Goal: Task Accomplishment & Management: Complete application form

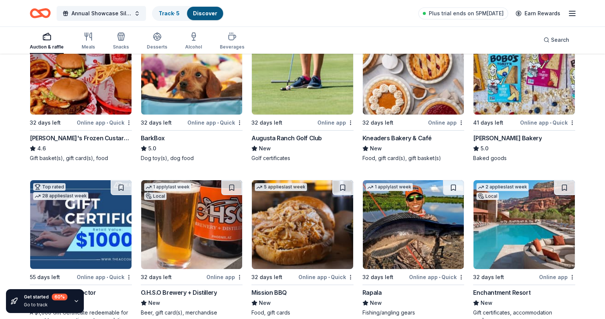
scroll to position [1146, 0]
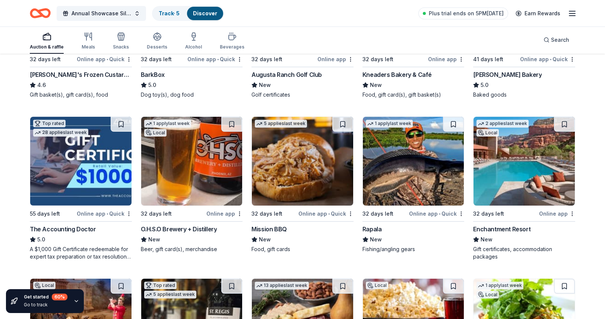
click at [286, 170] on img at bounding box center [302, 161] width 101 height 89
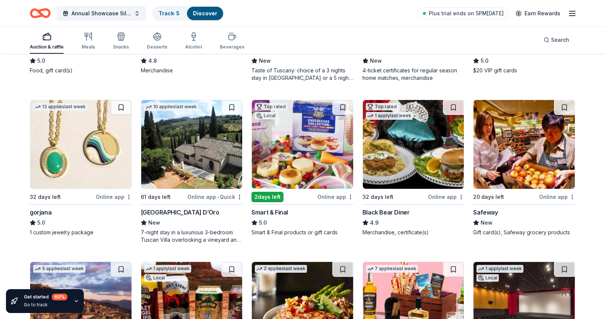
scroll to position [1663, 0]
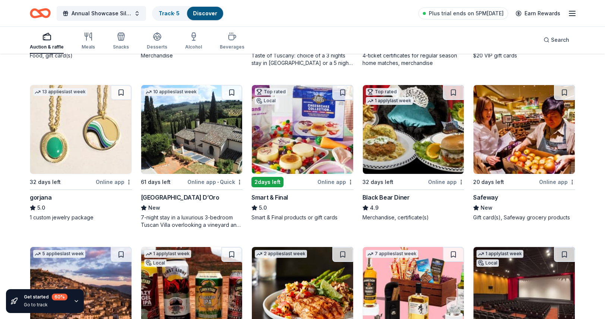
click at [553, 182] on div "Online app" at bounding box center [557, 181] width 36 height 9
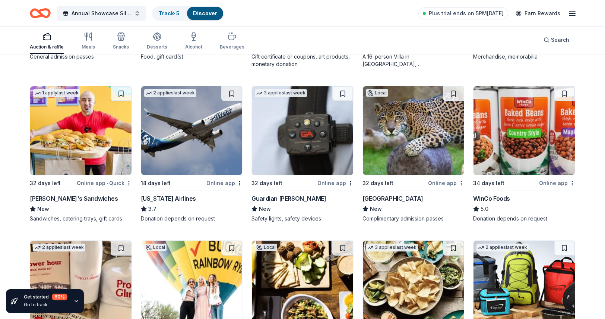
scroll to position [2153, 0]
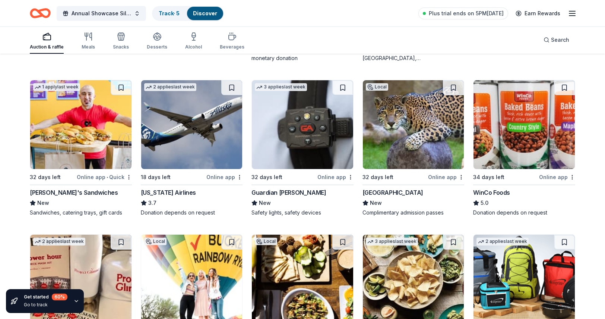
click at [83, 144] on img at bounding box center [80, 124] width 101 height 89
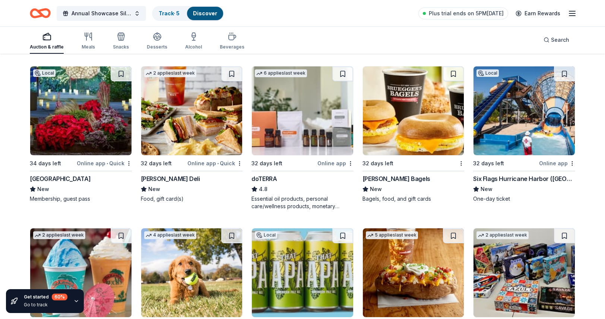
scroll to position [2677, 0]
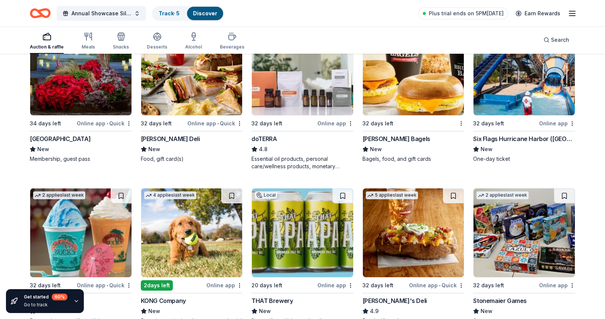
click at [529, 101] on img at bounding box center [524, 70] width 101 height 89
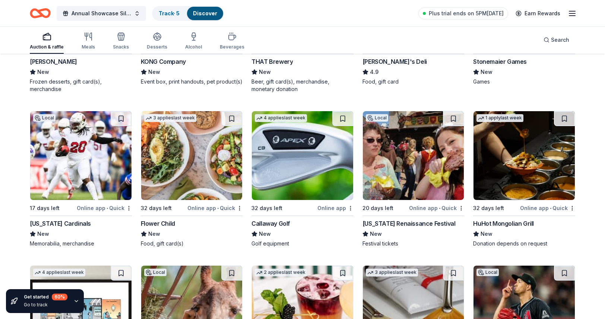
scroll to position [2941, 0]
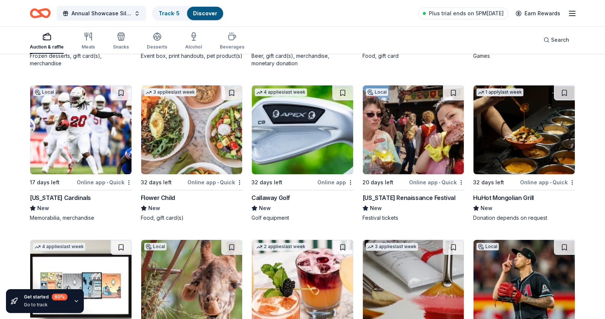
click at [165, 161] on img at bounding box center [191, 129] width 101 height 89
click at [289, 142] on img at bounding box center [302, 129] width 101 height 89
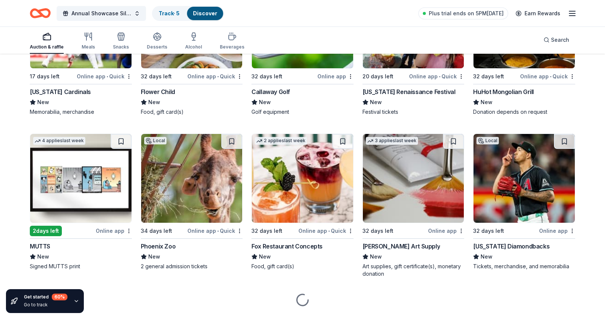
scroll to position [3064, 0]
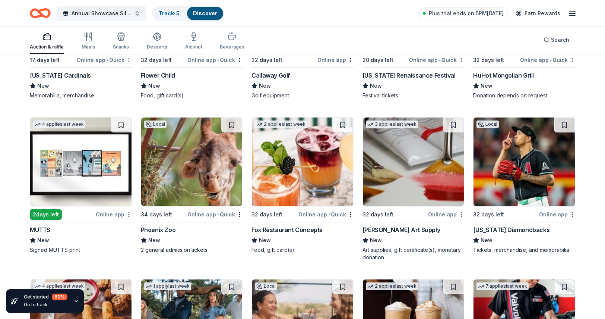
click at [288, 183] on img at bounding box center [302, 161] width 101 height 89
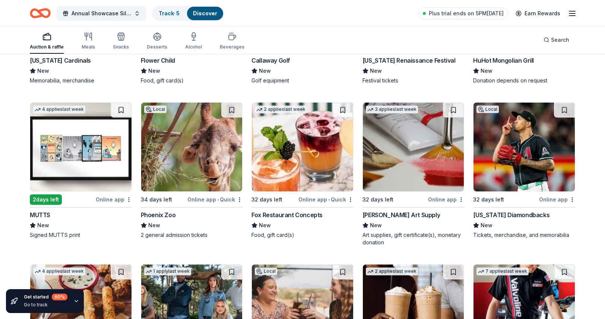
scroll to position [3123, 0]
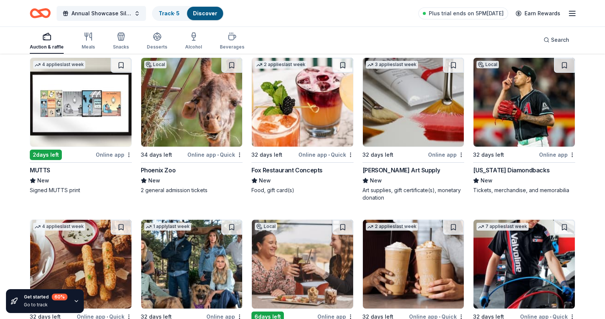
click at [510, 129] on img at bounding box center [524, 102] width 101 height 89
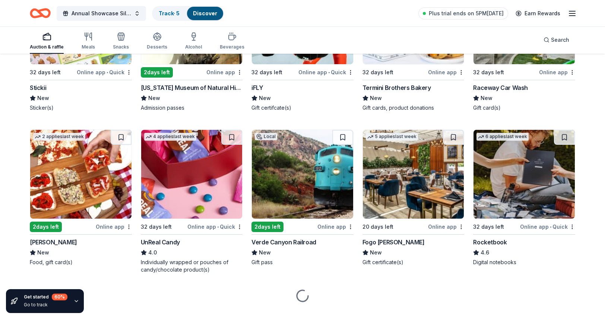
scroll to position [3695, 0]
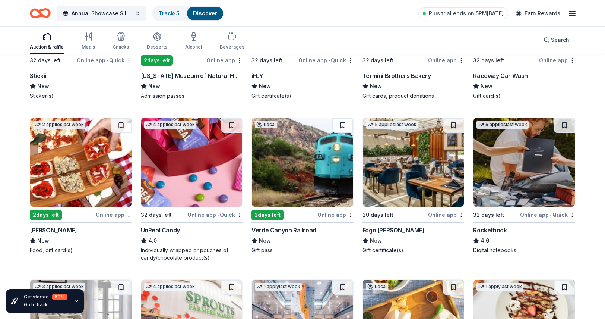
click at [398, 161] on img at bounding box center [413, 162] width 101 height 89
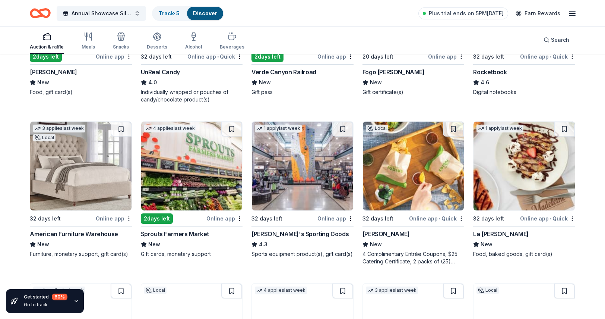
scroll to position [3856, 0]
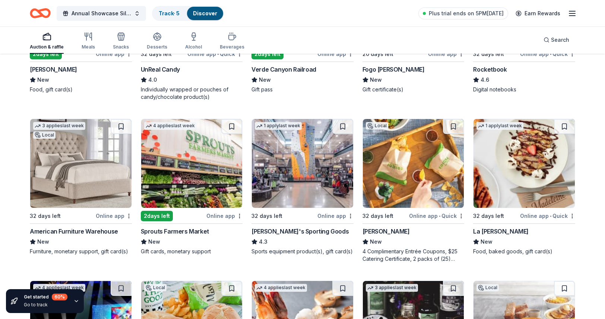
click at [192, 156] on img at bounding box center [191, 163] width 101 height 89
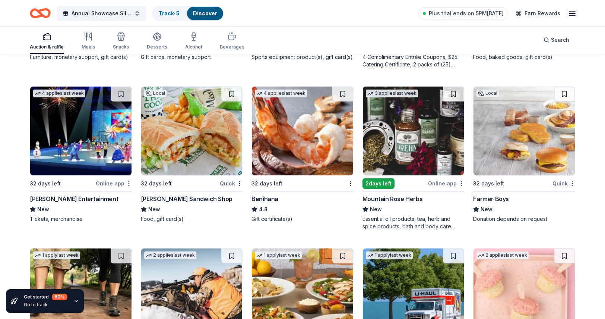
scroll to position [4049, 0]
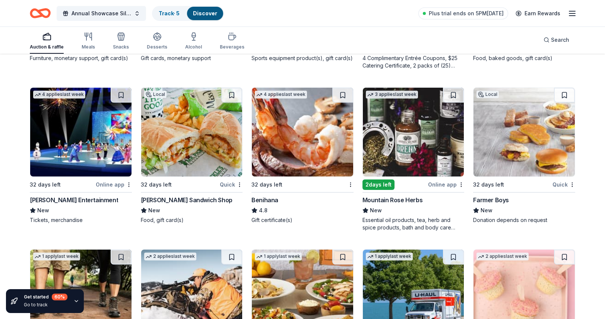
click at [285, 129] on img at bounding box center [302, 132] width 101 height 89
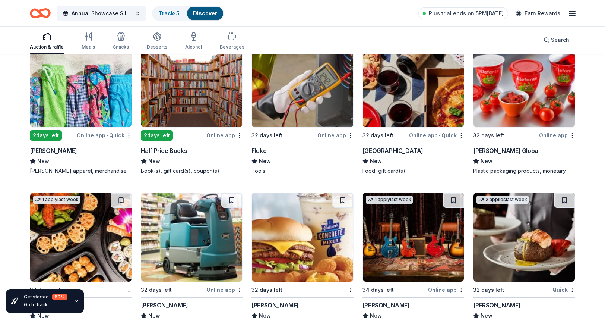
scroll to position [4448, 0]
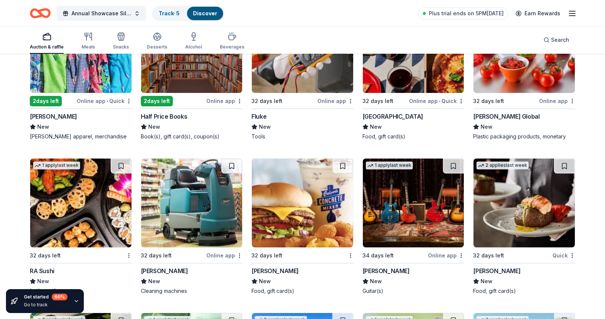
click at [109, 76] on img at bounding box center [80, 48] width 101 height 89
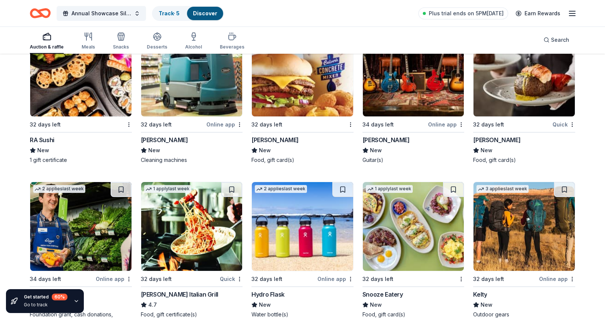
scroll to position [4580, 0]
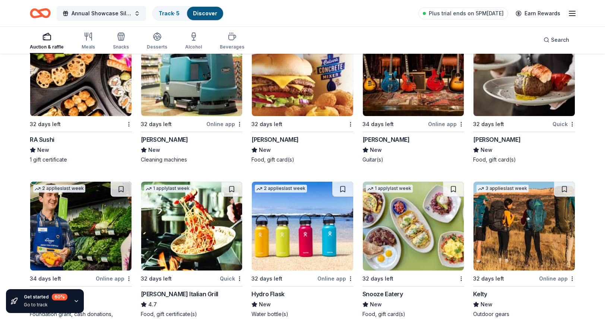
drag, startPoint x: 508, startPoint y: 86, endPoint x: 477, endPoint y: 99, distance: 33.1
click at [477, 99] on img at bounding box center [524, 71] width 101 height 89
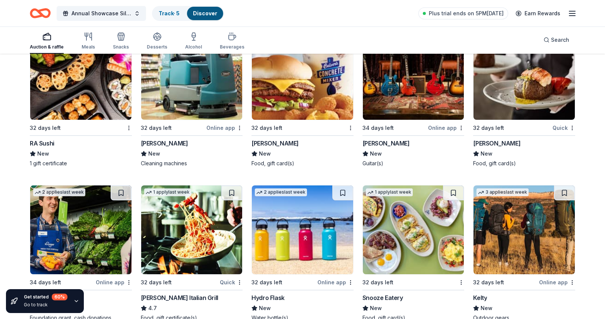
scroll to position [4643, 0]
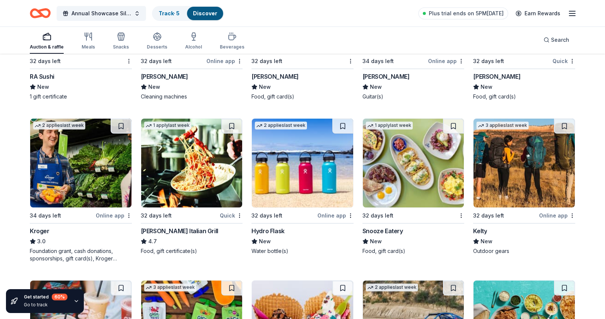
click at [337, 213] on div "Online app" at bounding box center [336, 215] width 36 height 9
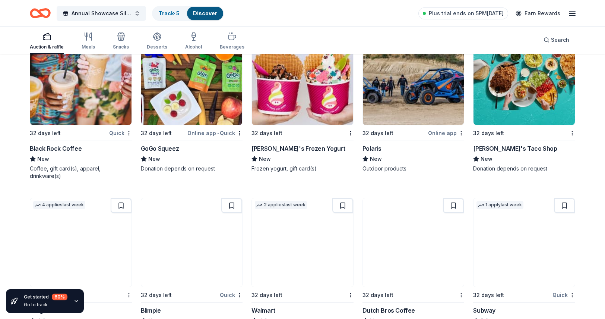
scroll to position [4902, 0]
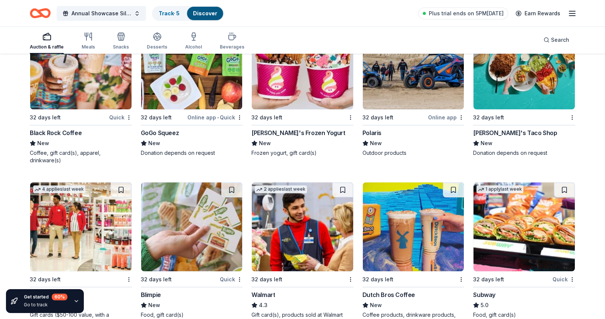
click at [90, 86] on img at bounding box center [80, 64] width 101 height 89
click at [409, 249] on img at bounding box center [413, 226] width 101 height 89
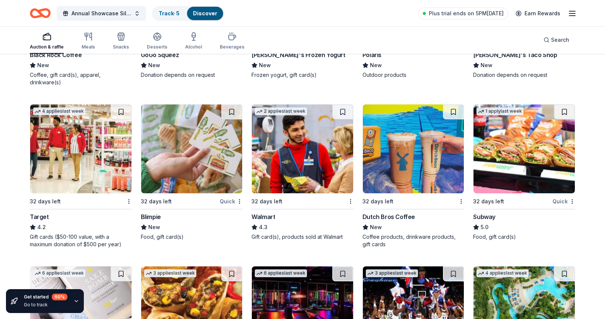
scroll to position [4981, 0]
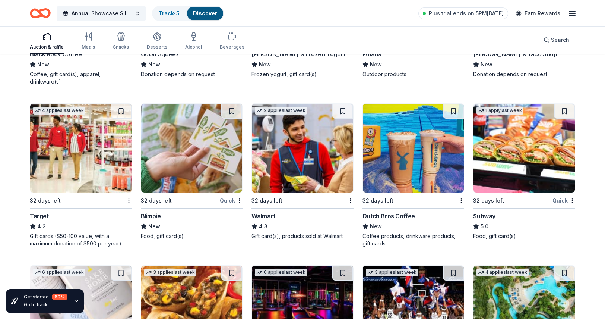
click at [76, 158] on img at bounding box center [80, 148] width 101 height 89
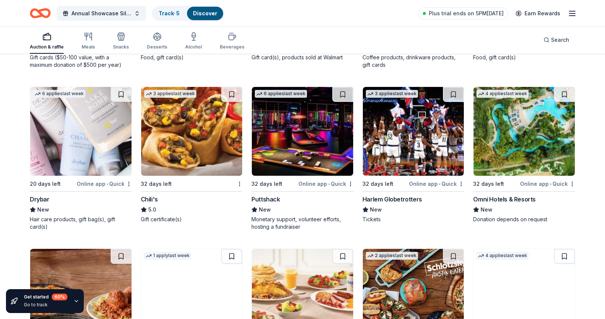
scroll to position [5160, 0]
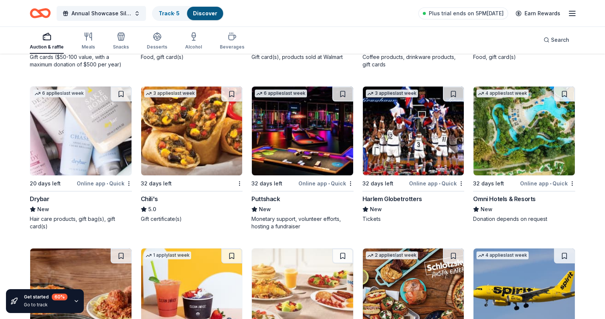
click at [81, 157] on img at bounding box center [80, 130] width 101 height 89
click at [318, 140] on img at bounding box center [302, 130] width 101 height 89
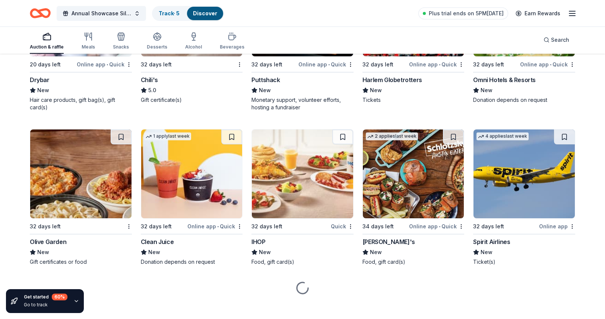
scroll to position [5282, 0]
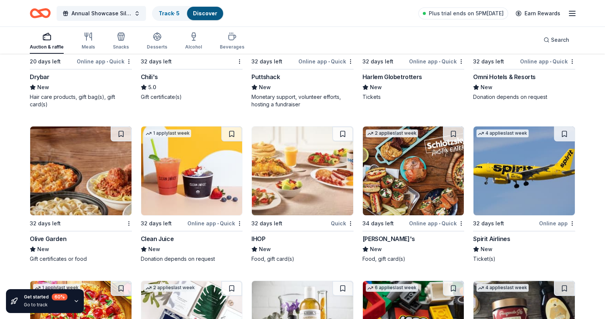
click at [514, 168] on img at bounding box center [524, 170] width 101 height 89
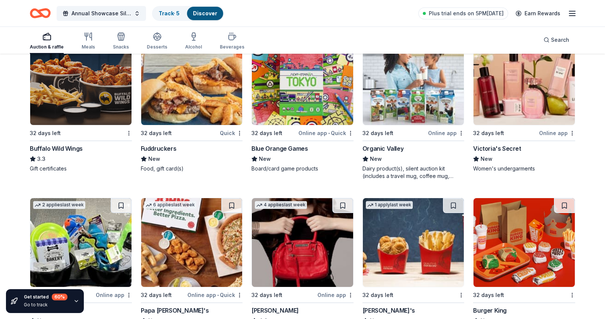
scroll to position [5690, 0]
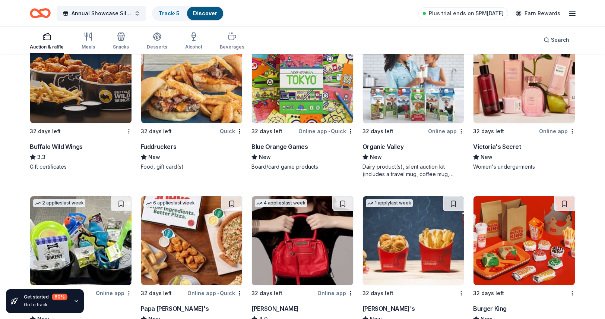
click at [512, 101] on img at bounding box center [524, 78] width 101 height 89
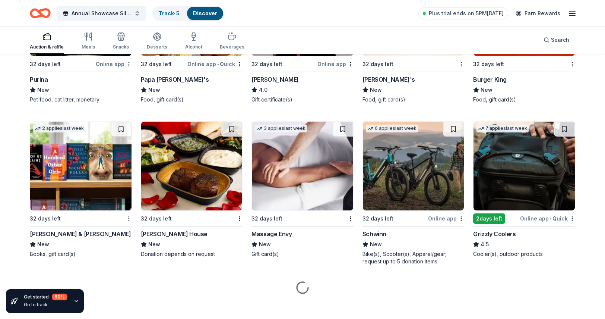
scroll to position [5921, 0]
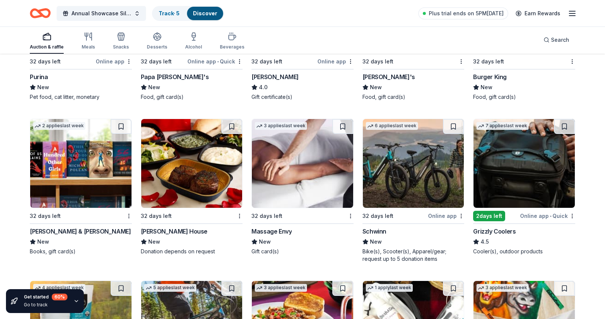
click at [215, 190] on img at bounding box center [191, 163] width 101 height 89
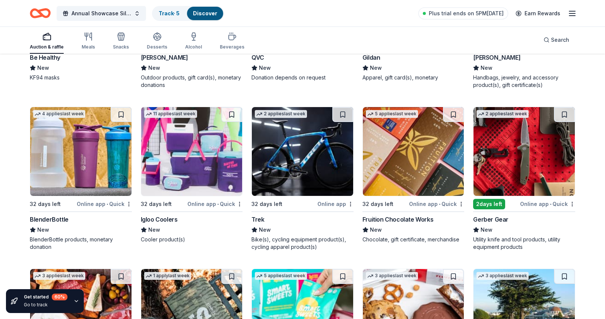
scroll to position [6583, 0]
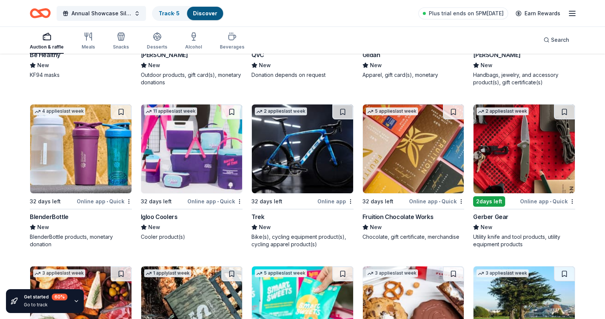
click at [203, 162] on img at bounding box center [191, 148] width 101 height 89
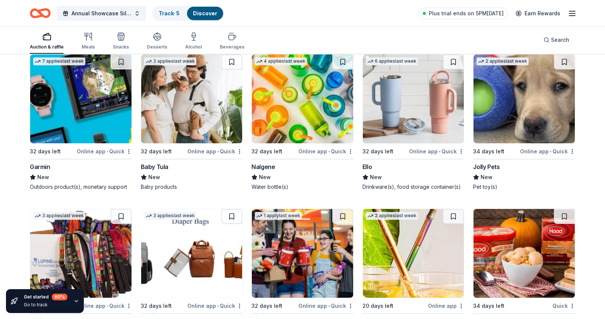
scroll to position [6948, 0]
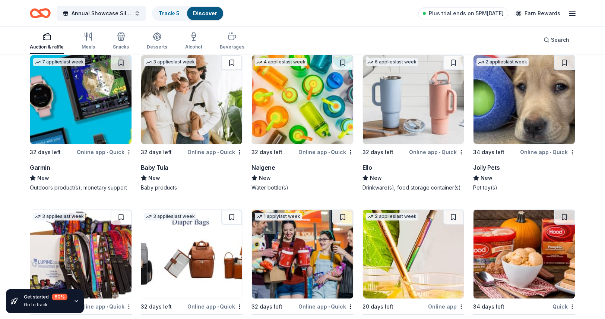
click at [97, 116] on img at bounding box center [80, 99] width 101 height 89
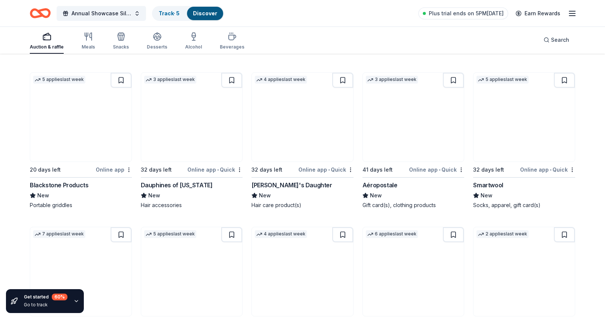
scroll to position [7240, 0]
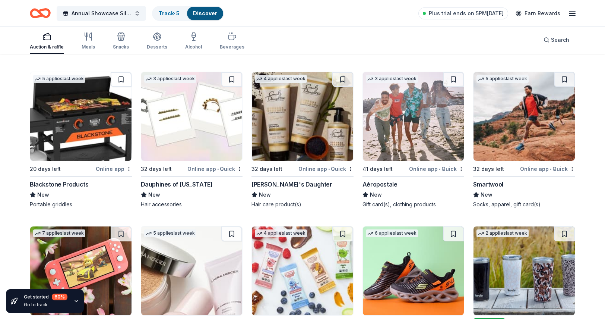
click at [85, 130] on img at bounding box center [80, 116] width 101 height 89
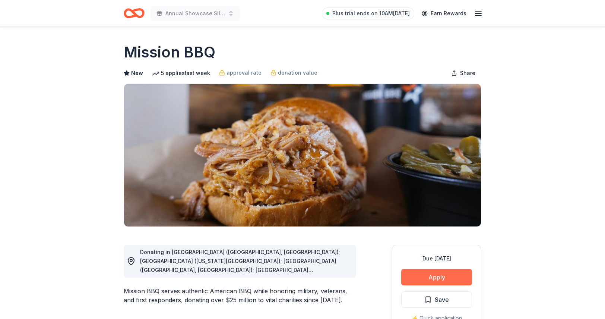
click at [429, 278] on button "Apply" at bounding box center [436, 277] width 71 height 16
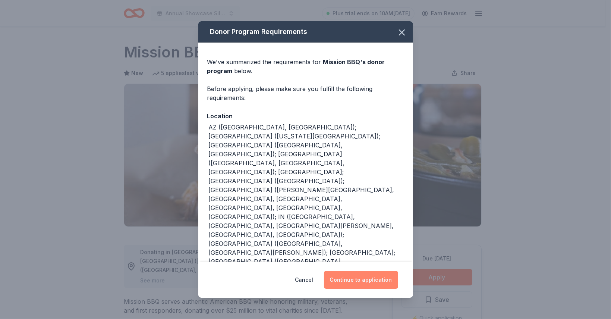
click at [381, 281] on button "Continue to application" at bounding box center [361, 280] width 74 height 18
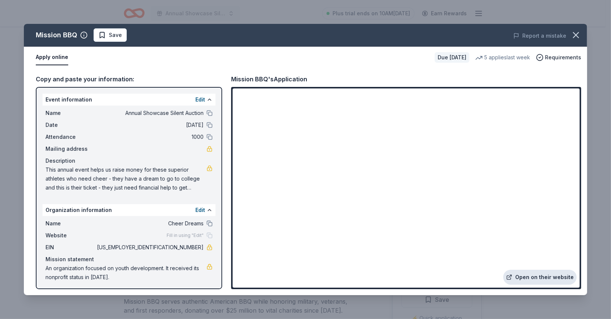
click at [539, 280] on link "Open on their website" at bounding box center [539, 276] width 73 height 15
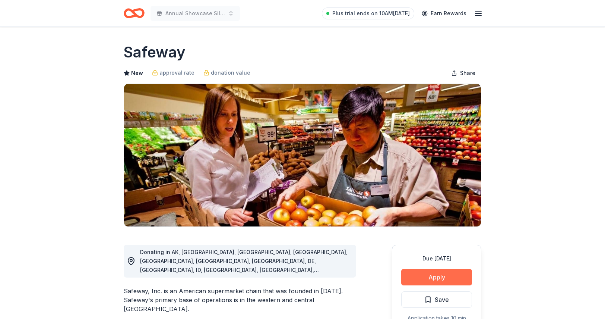
click at [438, 274] on button "Apply" at bounding box center [436, 277] width 71 height 16
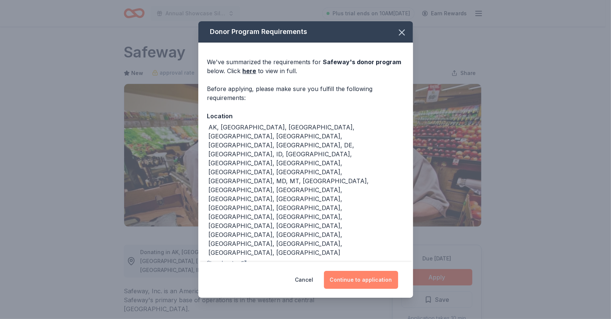
click at [355, 281] on button "Continue to application" at bounding box center [361, 280] width 74 height 18
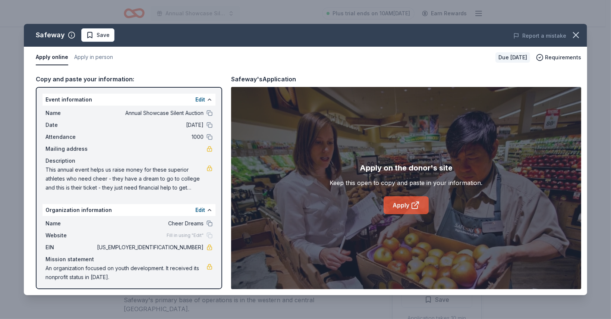
click at [406, 207] on link "Apply" at bounding box center [405, 205] width 45 height 18
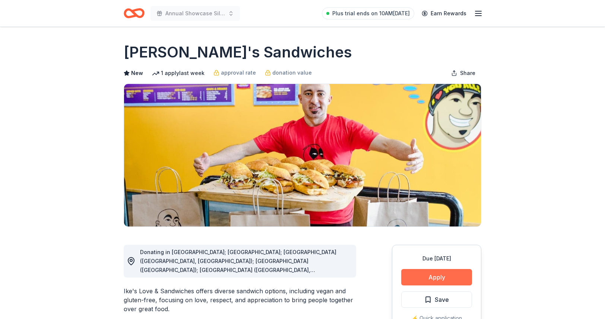
click at [429, 280] on button "Apply" at bounding box center [436, 277] width 71 height 16
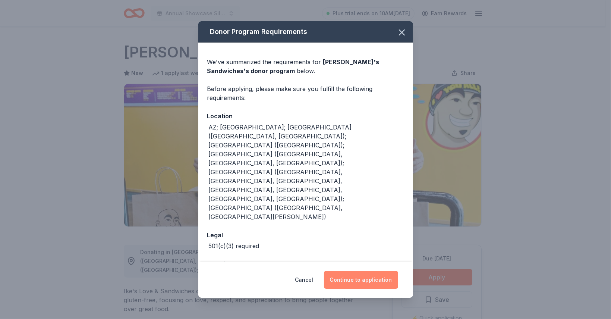
click at [376, 271] on button "Continue to application" at bounding box center [361, 280] width 74 height 18
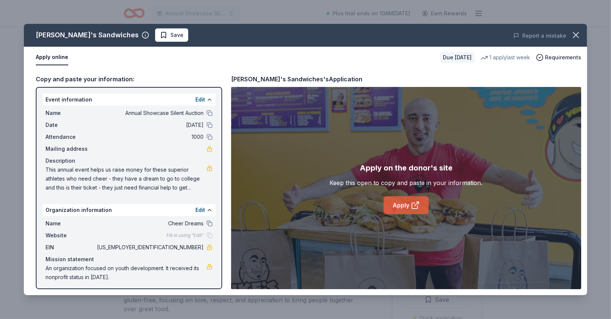
click at [416, 205] on icon at bounding box center [415, 205] width 9 height 9
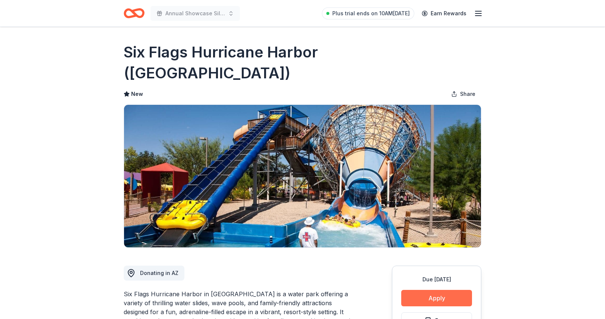
click at [437, 290] on button "Apply" at bounding box center [436, 298] width 71 height 16
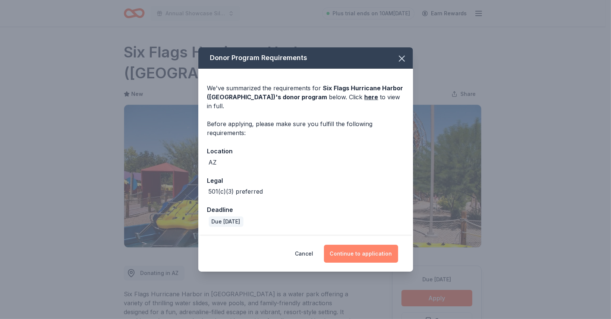
click at [367, 250] on button "Continue to application" at bounding box center [361, 253] width 74 height 18
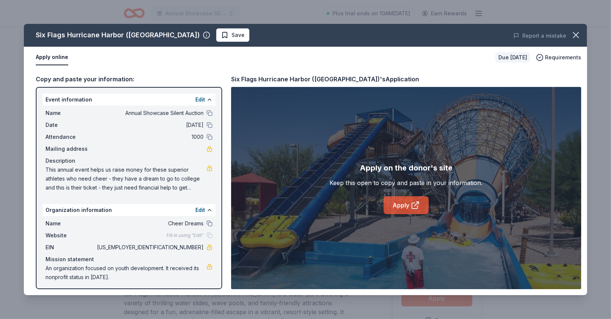
click at [404, 211] on link "Apply" at bounding box center [405, 205] width 45 height 18
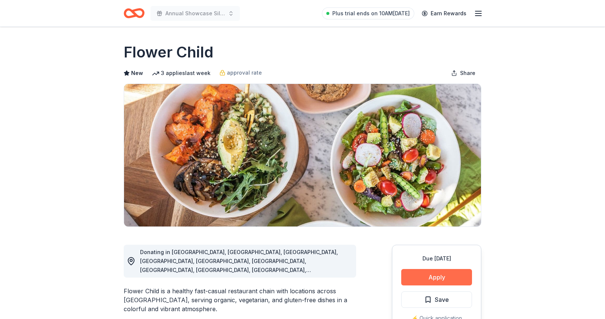
click at [437, 277] on button "Apply" at bounding box center [436, 277] width 71 height 16
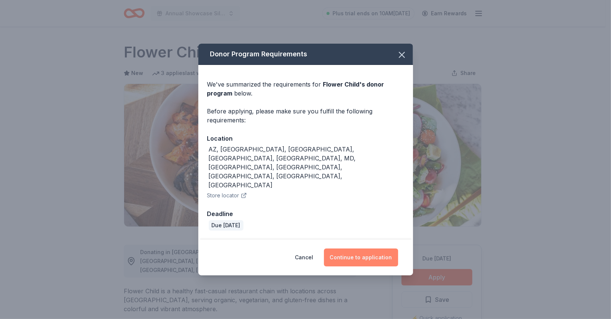
click at [364, 248] on button "Continue to application" at bounding box center [361, 257] width 74 height 18
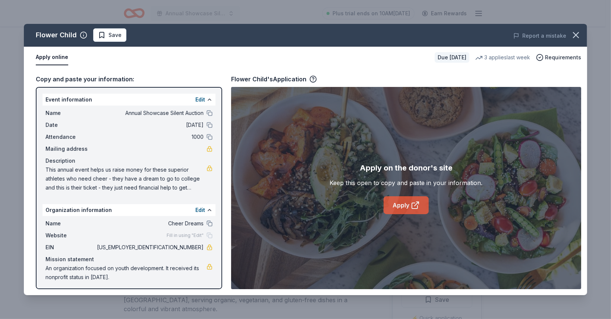
click at [416, 210] on link "Apply" at bounding box center [405, 205] width 45 height 18
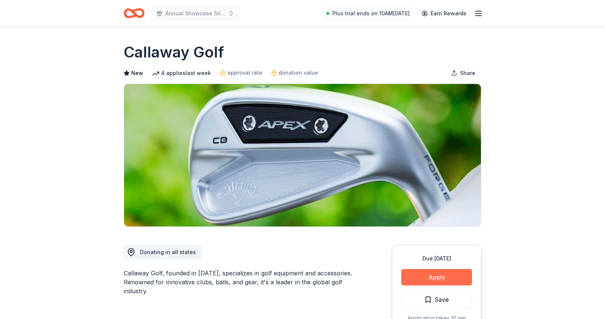
click at [423, 275] on button "Apply" at bounding box center [436, 277] width 71 height 16
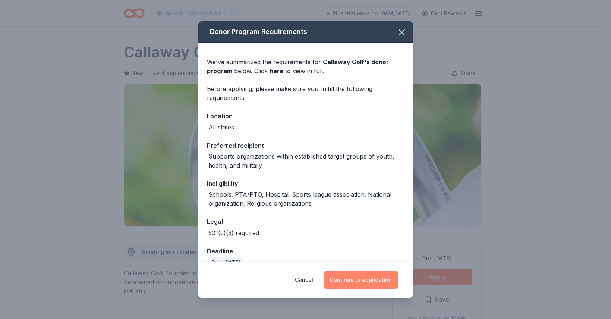
click at [355, 278] on button "Continue to application" at bounding box center [361, 280] width 74 height 18
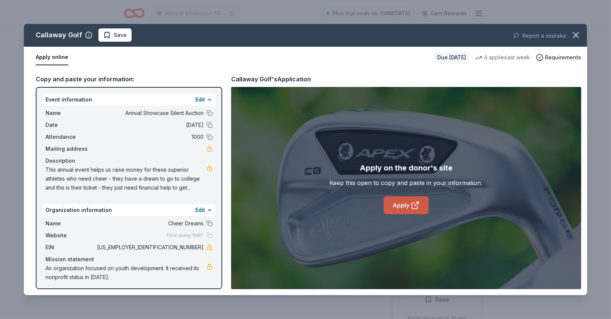
click at [392, 206] on link "Apply" at bounding box center [405, 205] width 45 height 18
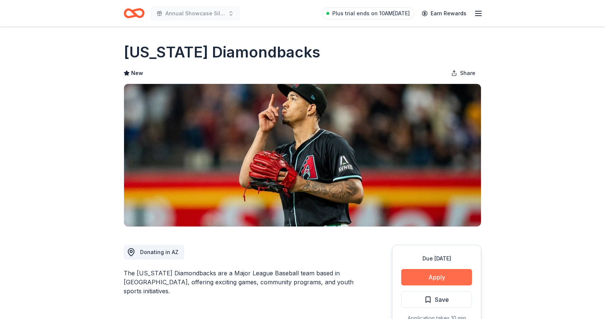
click at [425, 277] on button "Apply" at bounding box center [436, 277] width 71 height 16
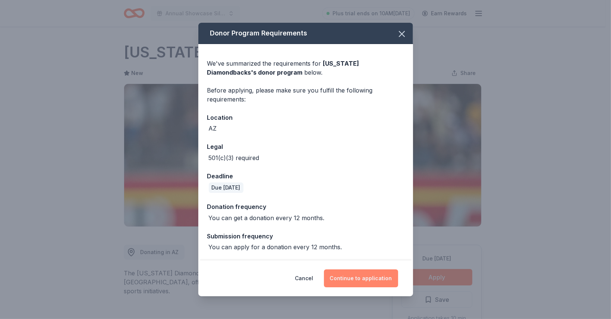
click at [366, 279] on button "Continue to application" at bounding box center [361, 278] width 74 height 18
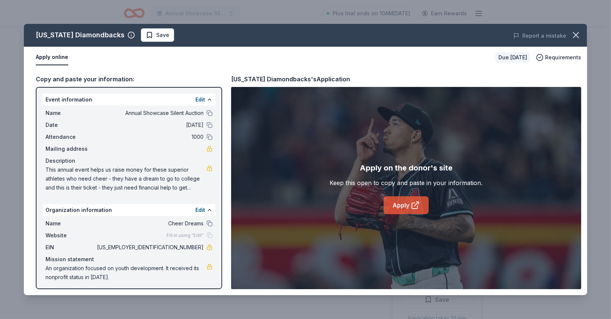
click at [397, 206] on link "Apply" at bounding box center [405, 205] width 45 height 18
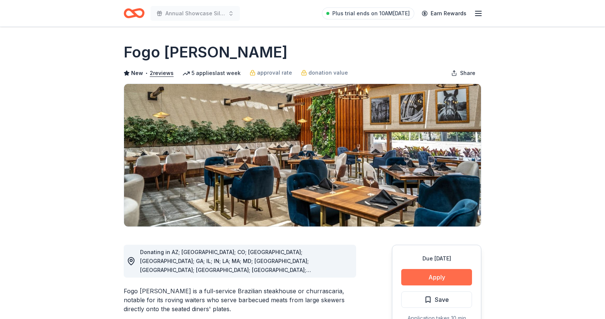
click at [432, 274] on button "Apply" at bounding box center [436, 277] width 71 height 16
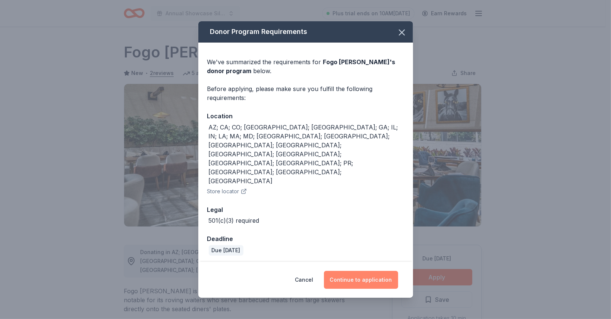
click at [367, 271] on button "Continue to application" at bounding box center [361, 280] width 74 height 18
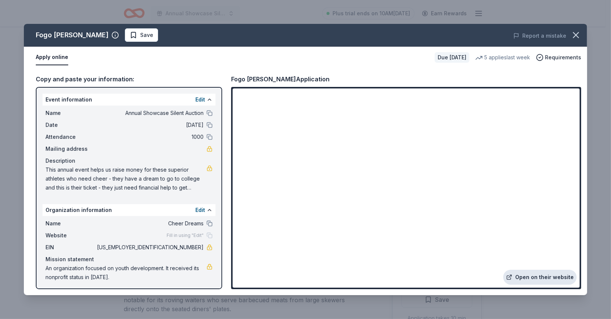
click at [535, 277] on link "Open on their website" at bounding box center [539, 276] width 73 height 15
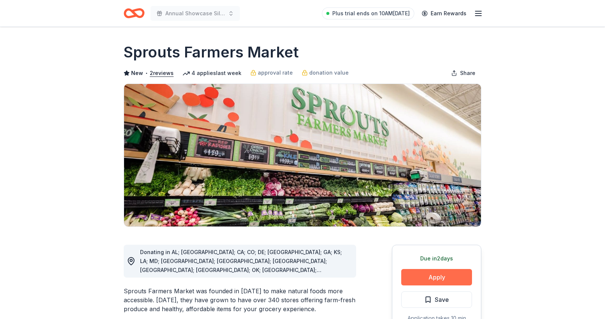
click at [436, 273] on button "Apply" at bounding box center [436, 277] width 71 height 16
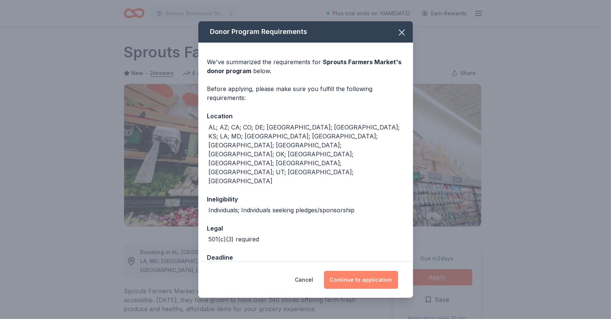
click at [345, 271] on button "Continue to application" at bounding box center [361, 280] width 74 height 18
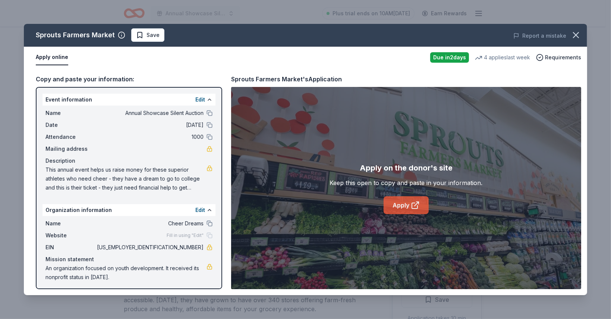
click at [403, 204] on link "Apply" at bounding box center [405, 205] width 45 height 18
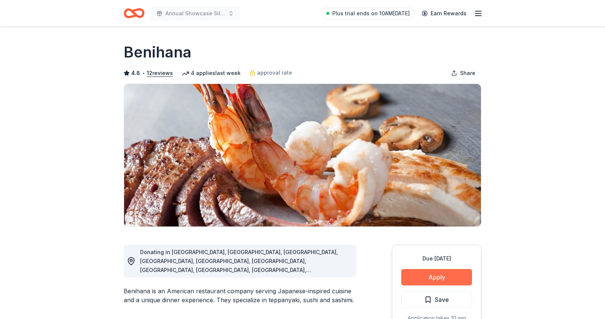
click at [432, 277] on button "Apply" at bounding box center [436, 277] width 71 height 16
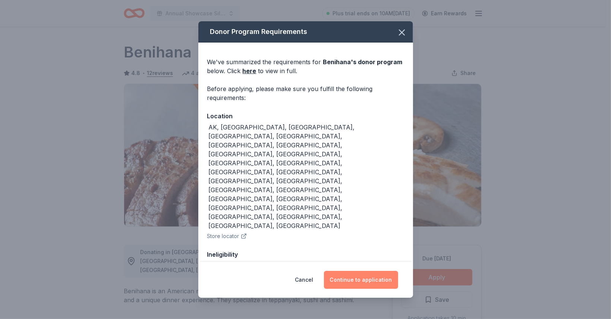
click at [370, 280] on button "Continue to application" at bounding box center [361, 280] width 74 height 18
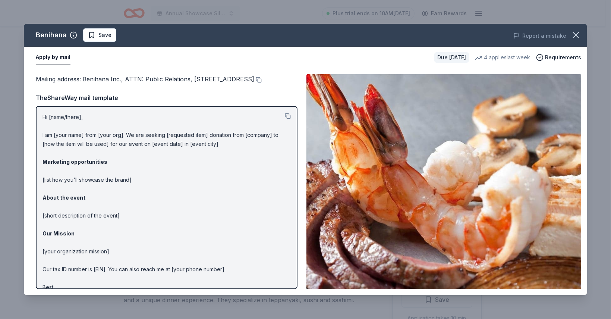
click at [109, 189] on p "Hi [name/there], I am [your name] from [your org]. We are seeking [requested it…" at bounding box center [166, 207] width 248 height 188
click at [176, 149] on p "Hi [name/there], I am [your name] from [your org]. We are seeking [requested it…" at bounding box center [166, 207] width 248 height 188
click at [578, 35] on icon "button" at bounding box center [576, 35] width 10 height 10
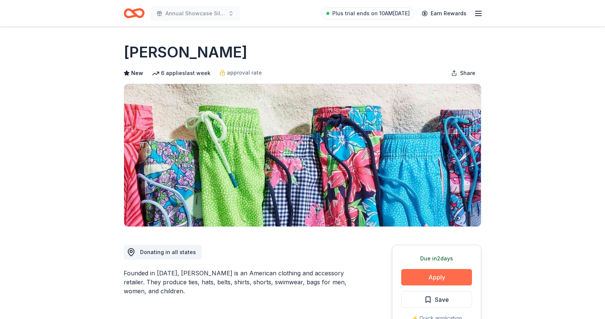
click at [439, 279] on button "Apply" at bounding box center [436, 277] width 71 height 16
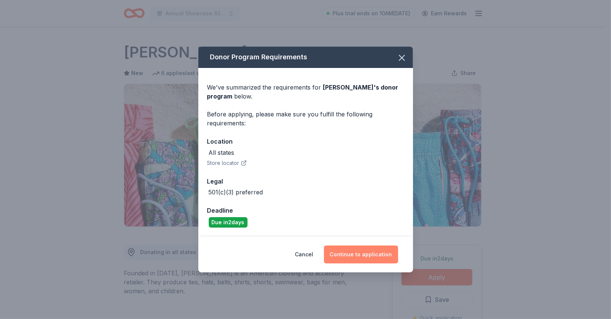
click at [359, 256] on button "Continue to application" at bounding box center [361, 254] width 74 height 18
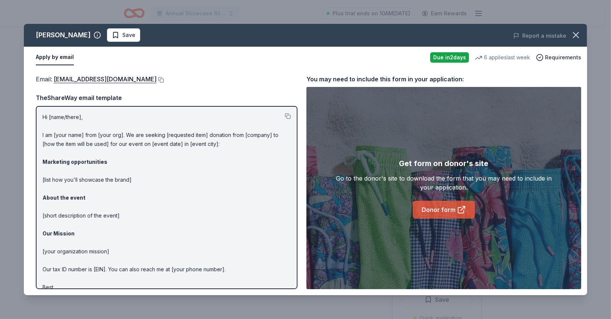
click at [446, 211] on link "Donor form" at bounding box center [444, 210] width 62 height 18
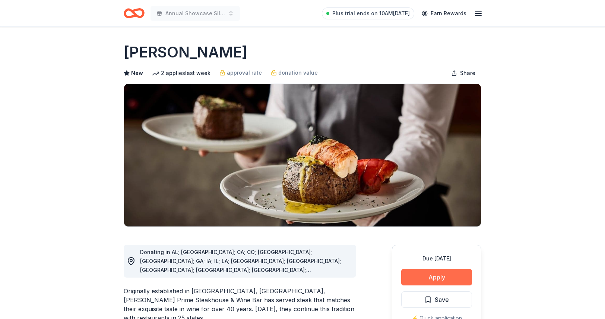
click at [432, 276] on button "Apply" at bounding box center [436, 277] width 71 height 16
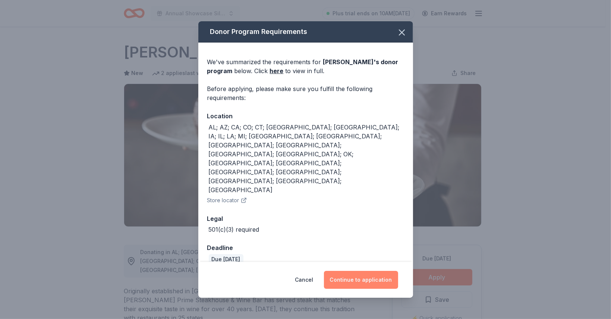
click at [376, 271] on button "Continue to application" at bounding box center [361, 280] width 74 height 18
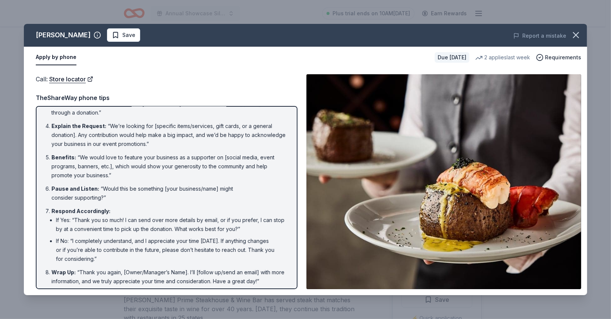
scroll to position [79, 0]
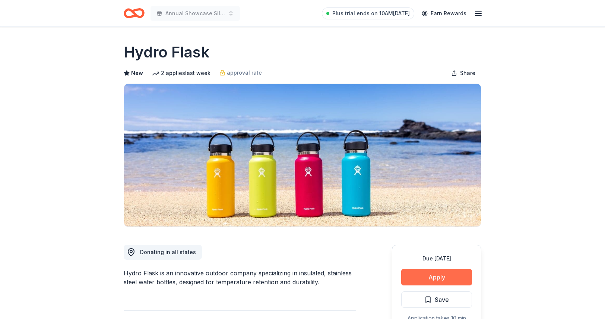
click at [447, 281] on button "Apply" at bounding box center [436, 277] width 71 height 16
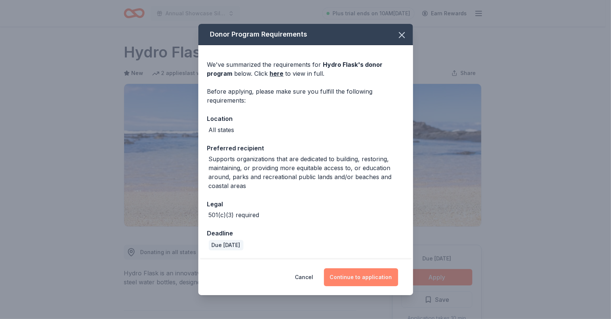
click at [361, 278] on button "Continue to application" at bounding box center [361, 277] width 74 height 18
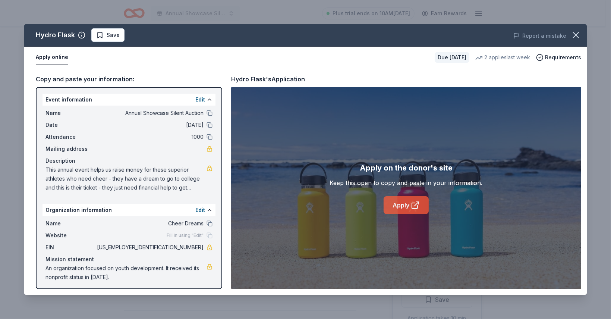
click at [408, 204] on link "Apply" at bounding box center [405, 205] width 45 height 18
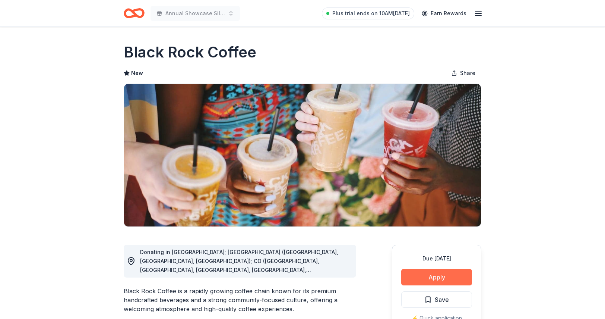
click at [436, 282] on button "Apply" at bounding box center [436, 277] width 71 height 16
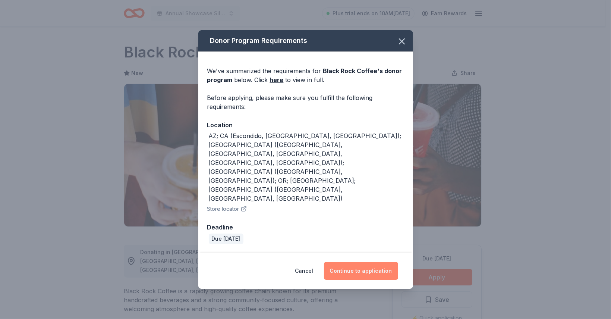
click at [370, 262] on button "Continue to application" at bounding box center [361, 271] width 74 height 18
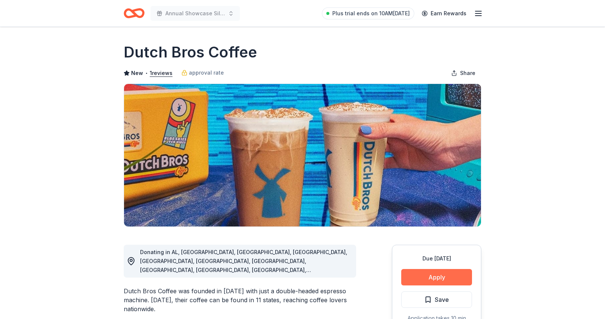
click at [436, 275] on button "Apply" at bounding box center [436, 277] width 71 height 16
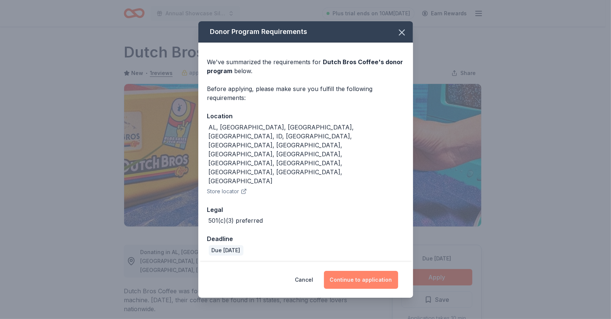
click at [364, 271] on button "Continue to application" at bounding box center [361, 280] width 74 height 18
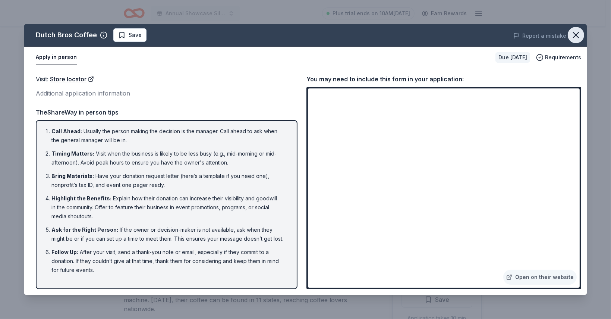
click at [577, 35] on icon "button" at bounding box center [575, 34] width 5 height 5
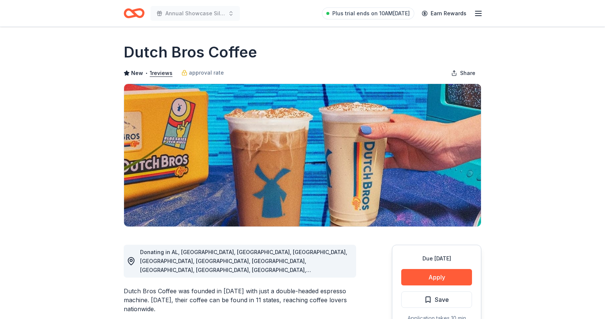
drag, startPoint x: 542, startPoint y: 0, endPoint x: 585, endPoint y: 60, distance: 74.7
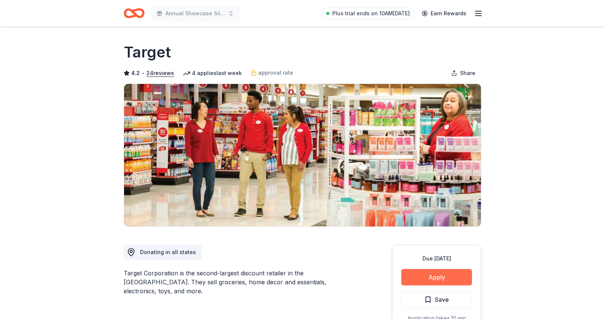
click at [423, 278] on button "Apply" at bounding box center [436, 277] width 71 height 16
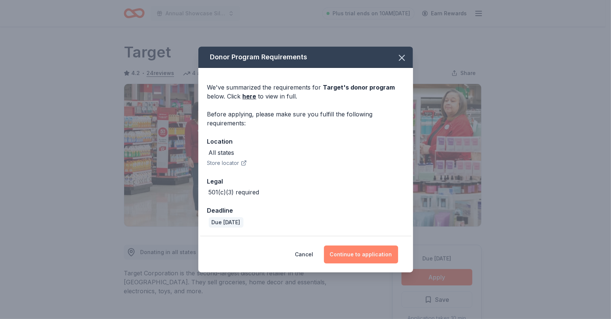
click at [369, 247] on button "Continue to application" at bounding box center [361, 254] width 74 height 18
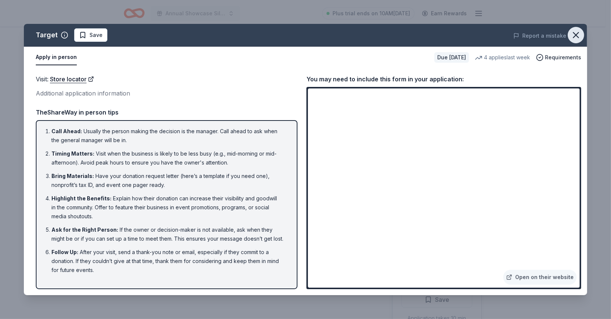
click at [575, 33] on icon "button" at bounding box center [576, 35] width 10 height 10
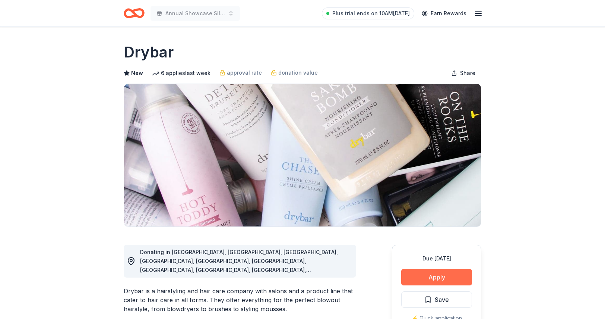
click at [443, 273] on button "Apply" at bounding box center [436, 277] width 71 height 16
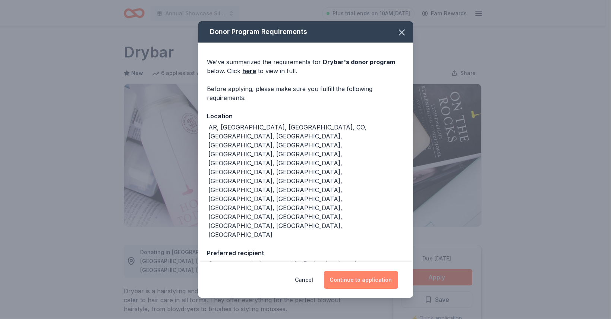
click at [380, 271] on button "Continue to application" at bounding box center [361, 280] width 74 height 18
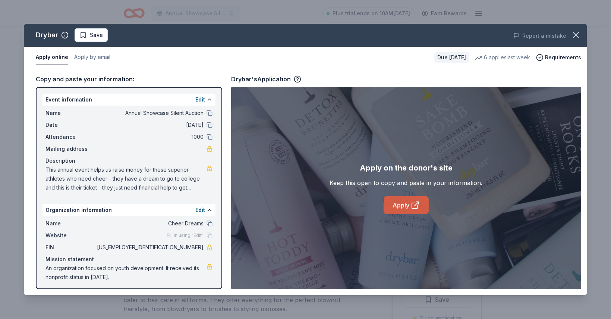
click at [404, 208] on link "Apply" at bounding box center [405, 205] width 45 height 18
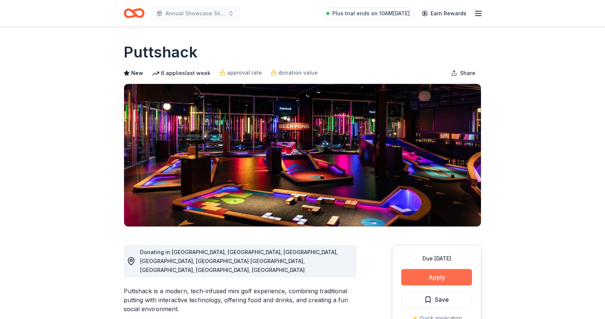
click at [420, 281] on button "Apply" at bounding box center [436, 277] width 71 height 16
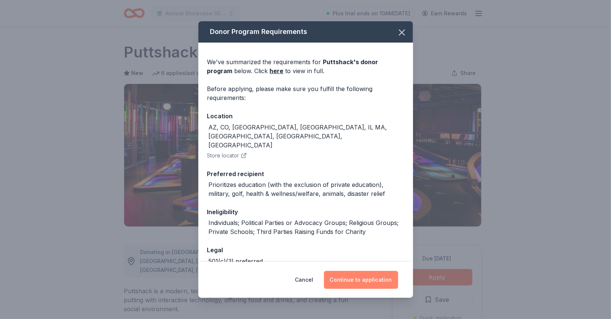
click at [379, 278] on button "Continue to application" at bounding box center [361, 280] width 74 height 18
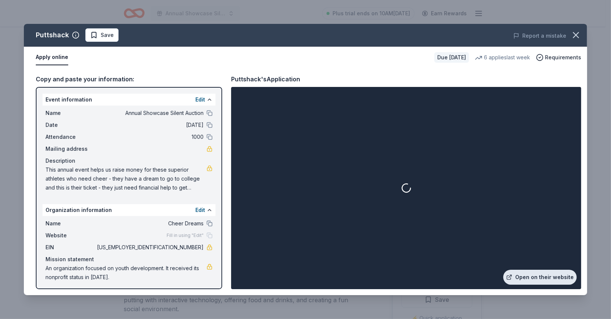
click at [528, 274] on link "Open on their website" at bounding box center [539, 276] width 73 height 15
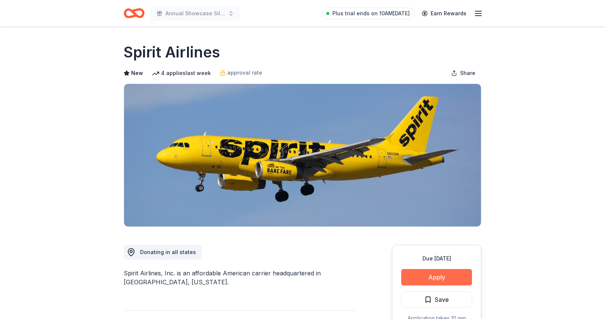
click at [432, 281] on button "Apply" at bounding box center [436, 277] width 71 height 16
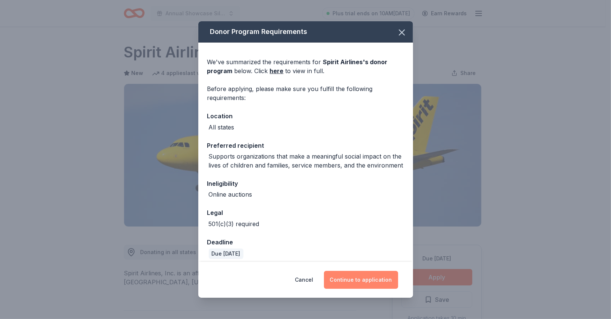
click at [370, 281] on button "Continue to application" at bounding box center [361, 280] width 74 height 18
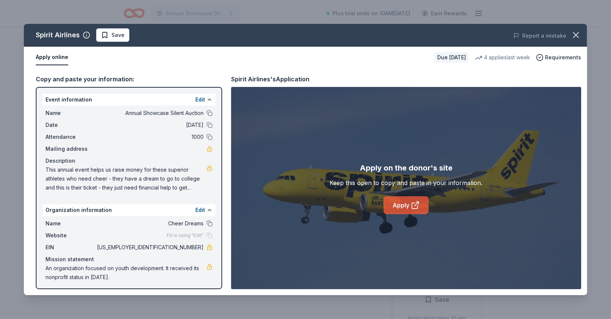
click at [410, 206] on link "Apply" at bounding box center [405, 205] width 45 height 18
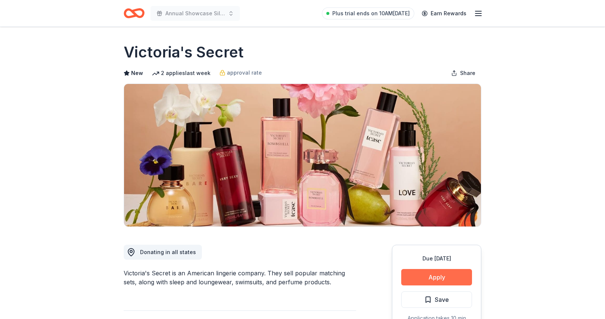
click at [428, 279] on button "Apply" at bounding box center [436, 277] width 71 height 16
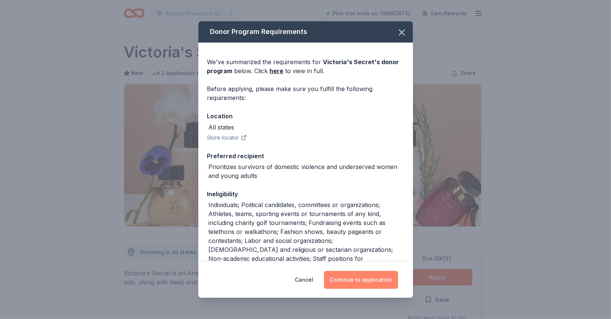
click at [374, 277] on button "Continue to application" at bounding box center [361, 280] width 74 height 18
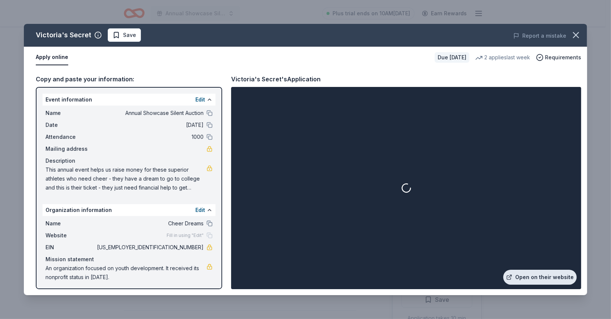
click at [549, 277] on link "Open on their website" at bounding box center [539, 276] width 73 height 15
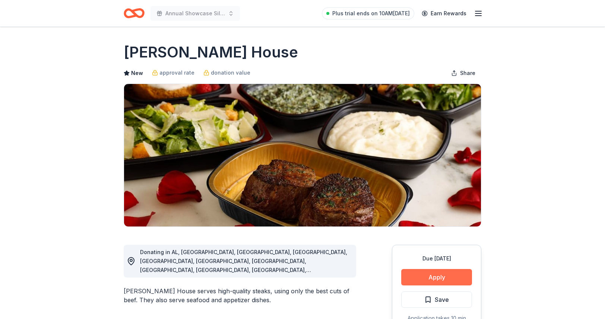
click at [447, 277] on button "Apply" at bounding box center [436, 277] width 71 height 16
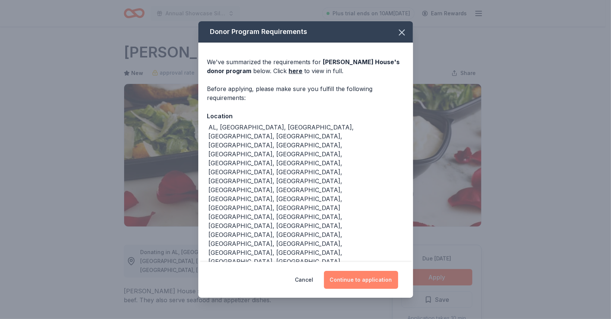
click at [360, 271] on button "Continue to application" at bounding box center [361, 280] width 74 height 18
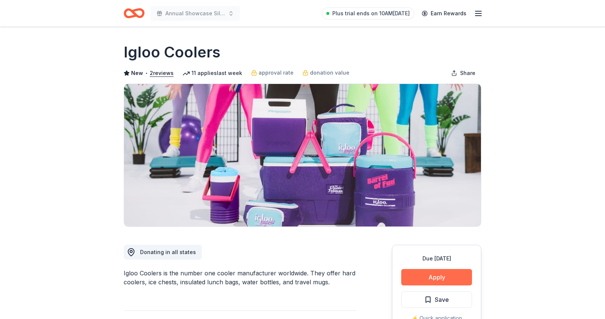
click at [432, 278] on button "Apply" at bounding box center [436, 277] width 71 height 16
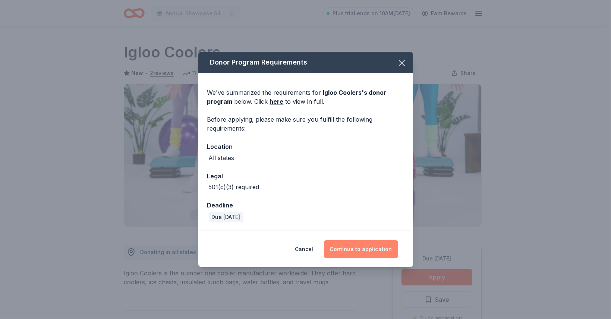
click at [379, 246] on button "Continue to application" at bounding box center [361, 249] width 74 height 18
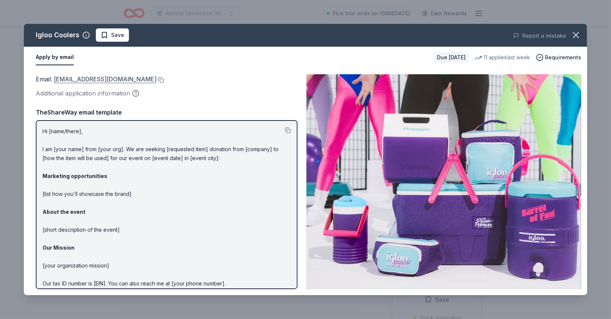
drag, startPoint x: 53, startPoint y: 79, endPoint x: 76, endPoint y: 80, distance: 23.2
click at [76, 80] on span "Email : [EMAIL_ADDRESS][DOMAIN_NAME]" at bounding box center [96, 78] width 121 height 7
click at [121, 79] on link "donations@igloocorp.com" at bounding box center [105, 79] width 103 height 10
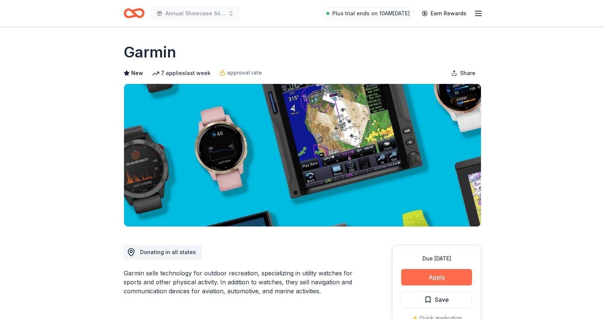
click at [428, 277] on button "Apply" at bounding box center [436, 277] width 71 height 16
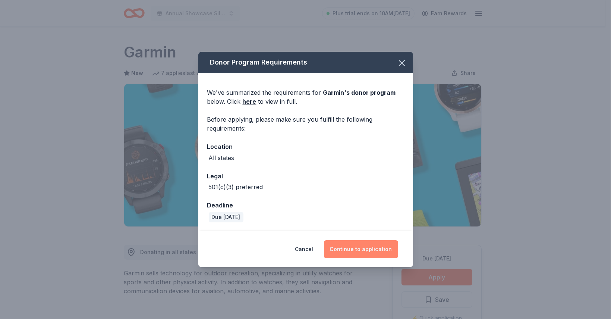
click at [372, 249] on button "Continue to application" at bounding box center [361, 249] width 74 height 18
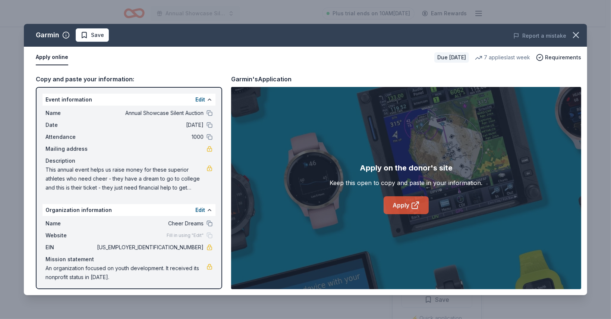
click at [411, 203] on icon at bounding box center [415, 205] width 9 height 9
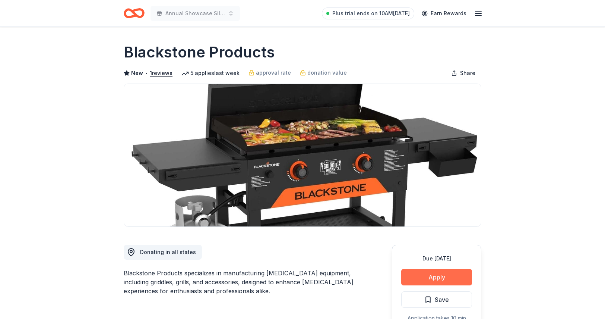
click at [444, 275] on button "Apply" at bounding box center [436, 277] width 71 height 16
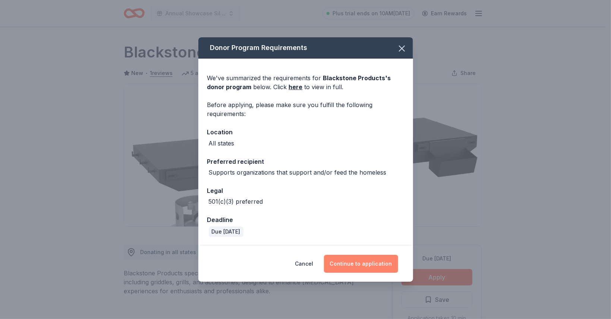
click at [361, 263] on button "Continue to application" at bounding box center [361, 264] width 74 height 18
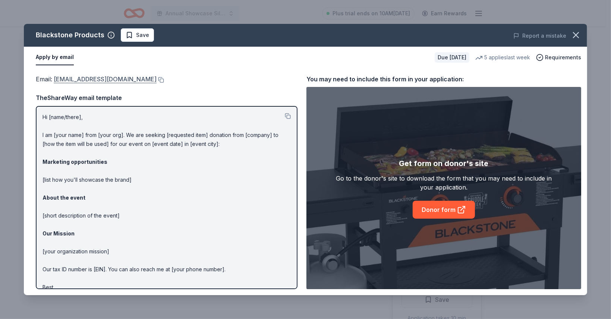
drag, startPoint x: 158, startPoint y: 85, endPoint x: 142, endPoint y: 75, distance: 18.5
click at [142, 75] on div "Email : [EMAIL_ADDRESS][DOMAIN_NAME] TheShareWay email template Hi [name/there]…" at bounding box center [167, 181] width 262 height 215
click at [143, 79] on link "[EMAIL_ADDRESS][DOMAIN_NAME]" at bounding box center [105, 79] width 103 height 10
click at [444, 211] on link "Donor form" at bounding box center [444, 210] width 62 height 18
